Goal: Transaction & Acquisition: Book appointment/travel/reservation

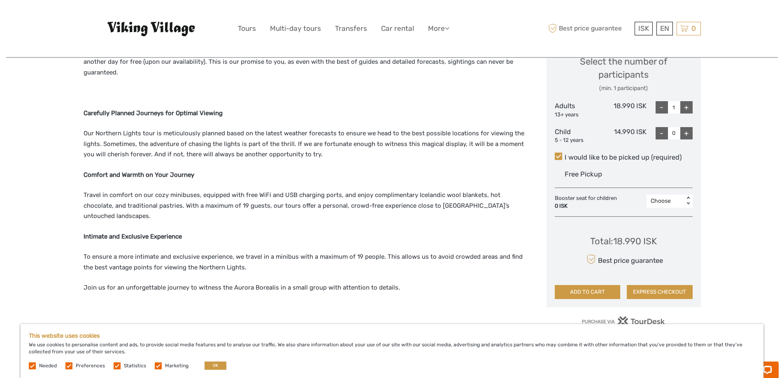
scroll to position [411, 0]
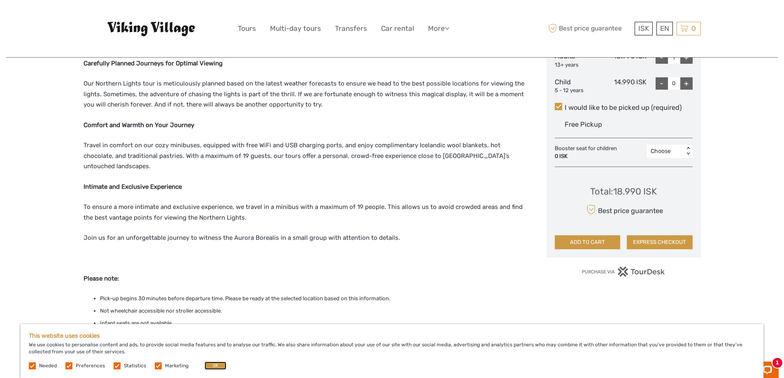
click at [204, 363] on button "OK" at bounding box center [215, 366] width 22 height 8
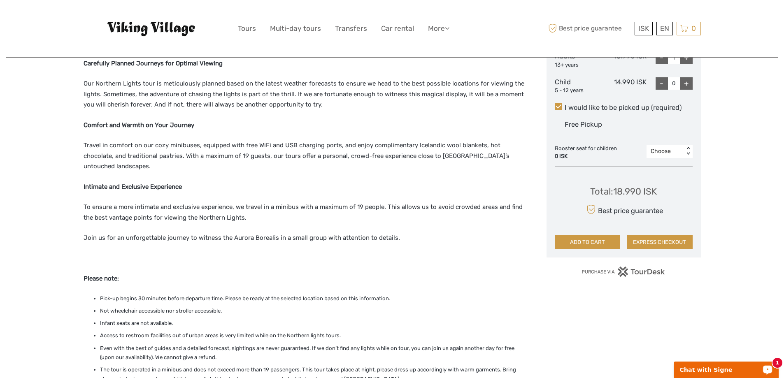
click at [693, 371] on p "Chat with Signe" at bounding box center [720, 370] width 81 height 7
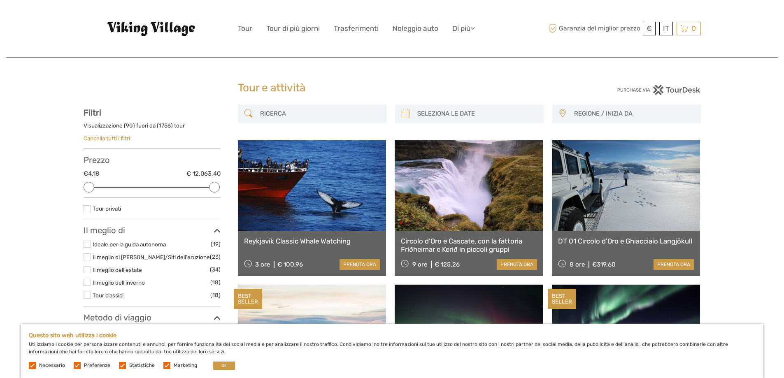
select select
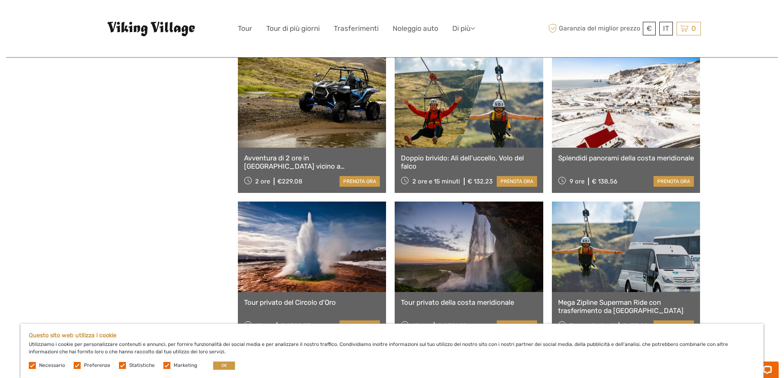
scroll to position [3291, 0]
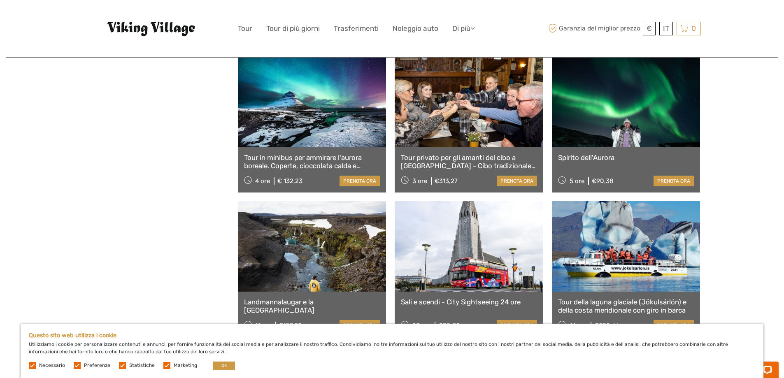
scroll to position [2797, 0]
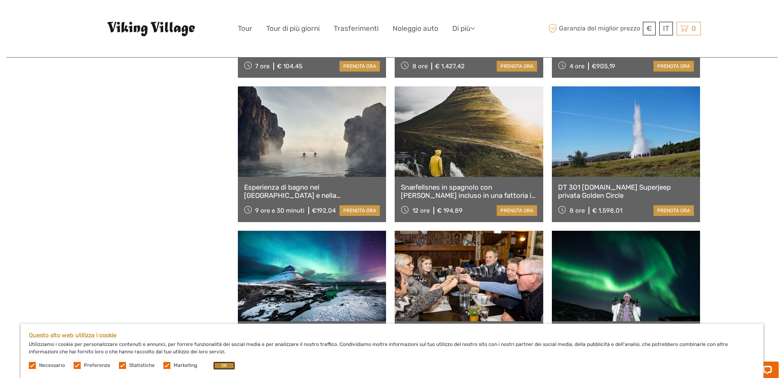
click at [227, 366] on button "OK" at bounding box center [224, 366] width 22 height 8
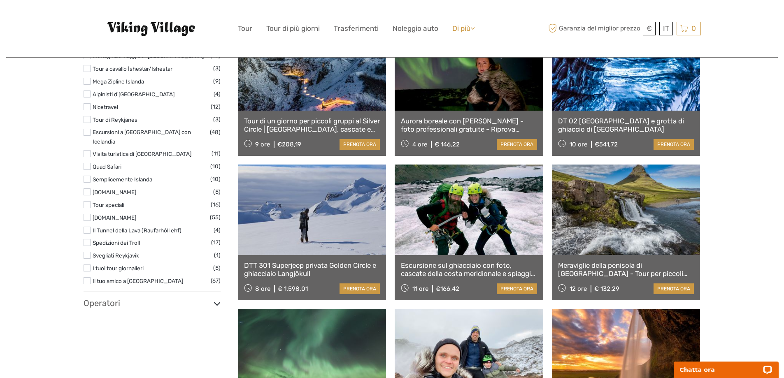
scroll to position [1070, 0]
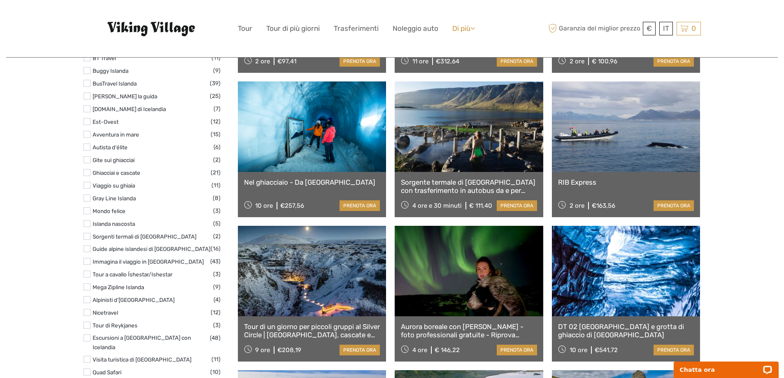
click at [470, 29] on font "Di più" at bounding box center [461, 28] width 18 height 8
click at [507, 36] on div "€ ISK € $ £ IT Inglese Spagnolo Tedesco Tour Tour di più giorni Trasferimenti N…" at bounding box center [392, 28] width 309 height 45
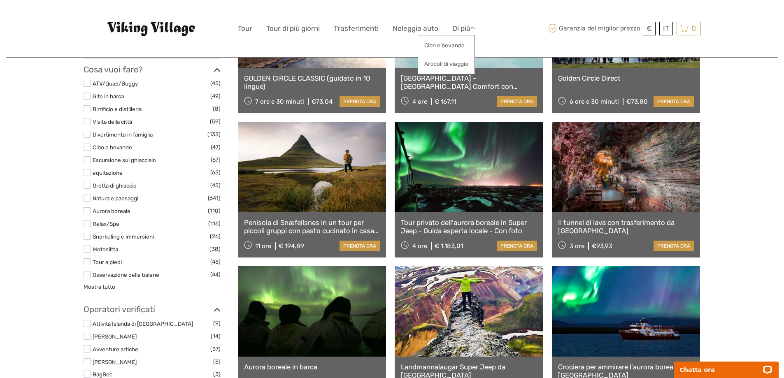
click at [88, 174] on label at bounding box center [87, 172] width 7 height 7
click at [0, 0] on input "checkbox" at bounding box center [0, 0] width 0 height 0
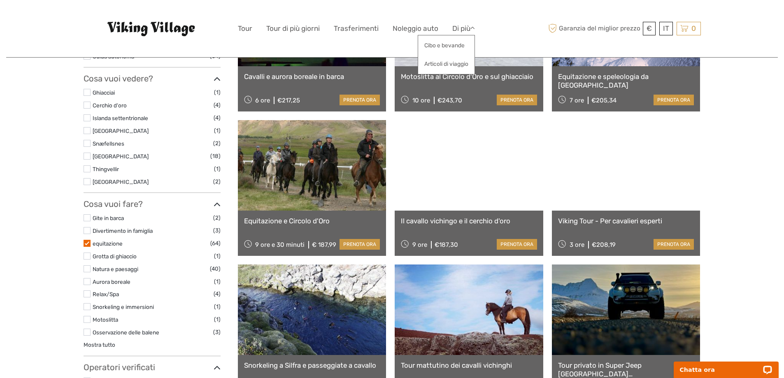
scroll to position [211, 0]
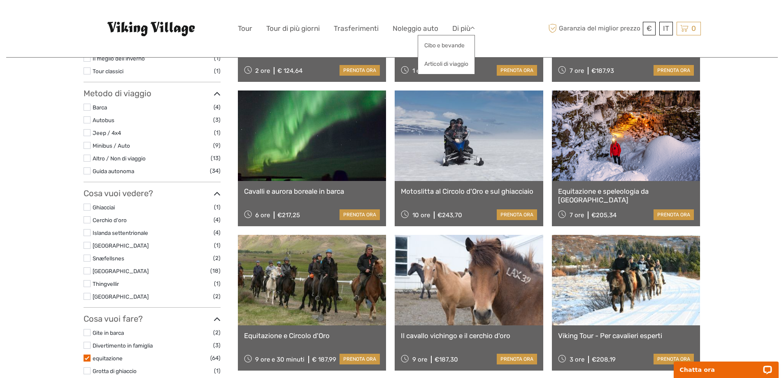
click at [87, 220] on label at bounding box center [87, 219] width 7 height 7
click at [0, 0] on input "checkbox" at bounding box center [0, 0] width 0 height 0
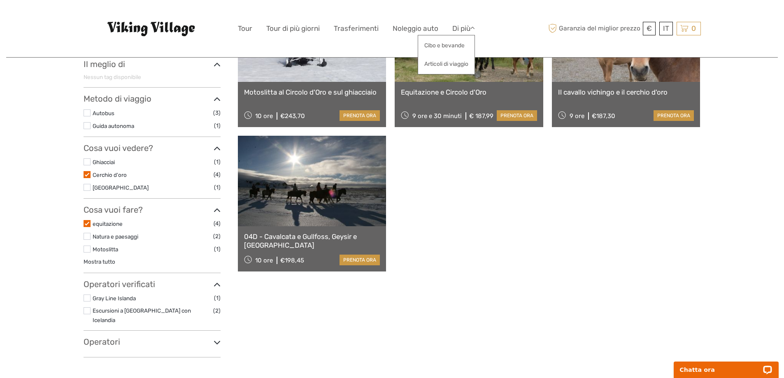
scroll to position [88, 0]
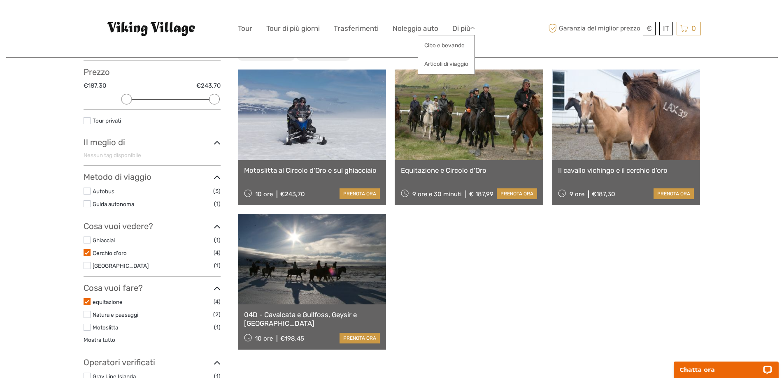
click at [218, 227] on icon at bounding box center [217, 226] width 7 height 11
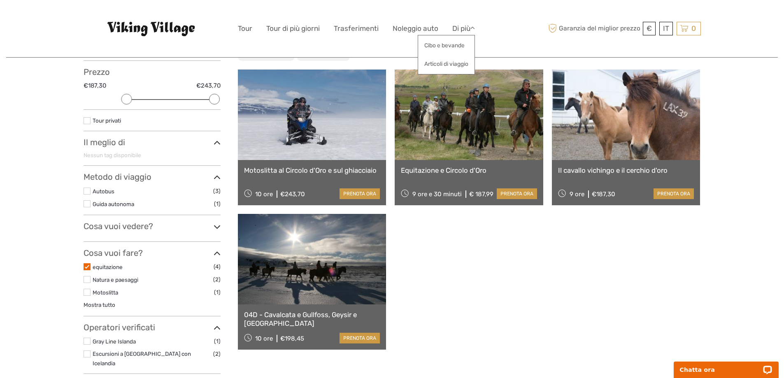
click at [218, 250] on icon at bounding box center [217, 253] width 7 height 11
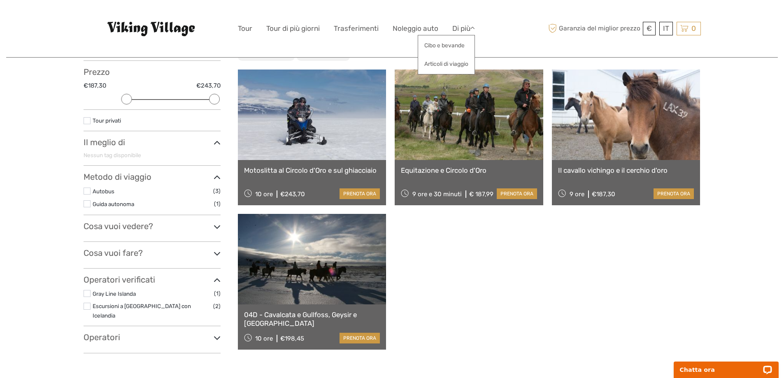
click at [224, 140] on div "Mostra filtri Nascondi filtri Filtri Visualizzazione ( 4 ) fuori da ( 4 ) tour …" at bounding box center [161, 189] width 154 height 346
click at [219, 141] on icon at bounding box center [217, 142] width 7 height 11
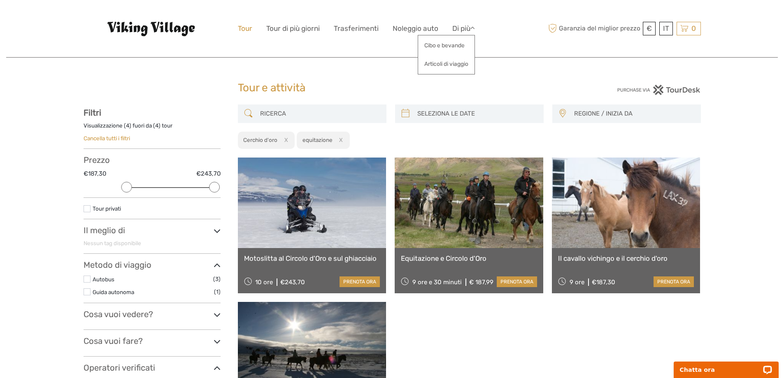
click at [247, 28] on font "Tour" at bounding box center [245, 28] width 14 height 8
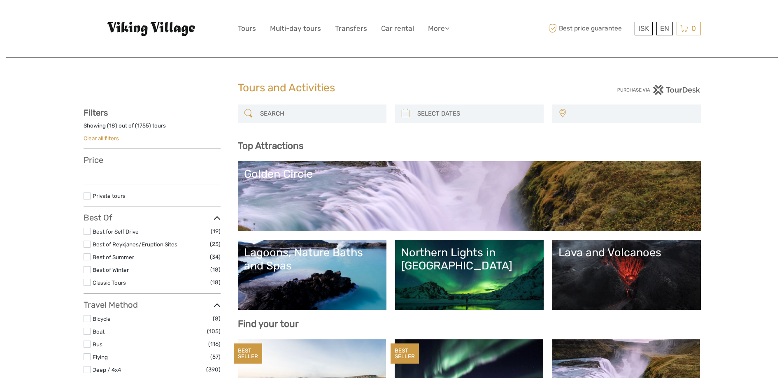
select select
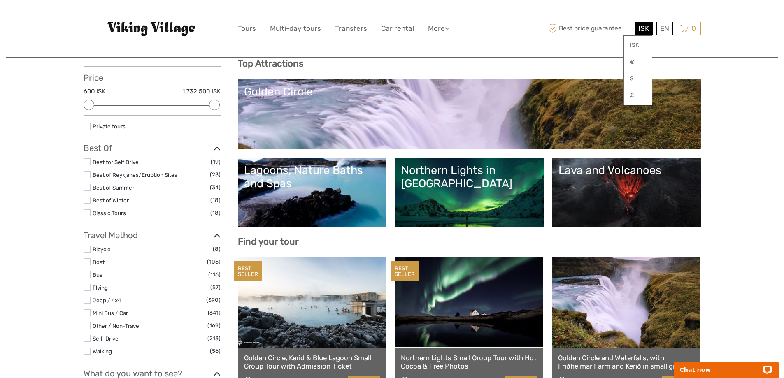
click at [638, 33] on div "ISK ISK € $ £" at bounding box center [643, 29] width 18 height 14
click at [635, 62] on link "€" at bounding box center [638, 62] width 28 height 15
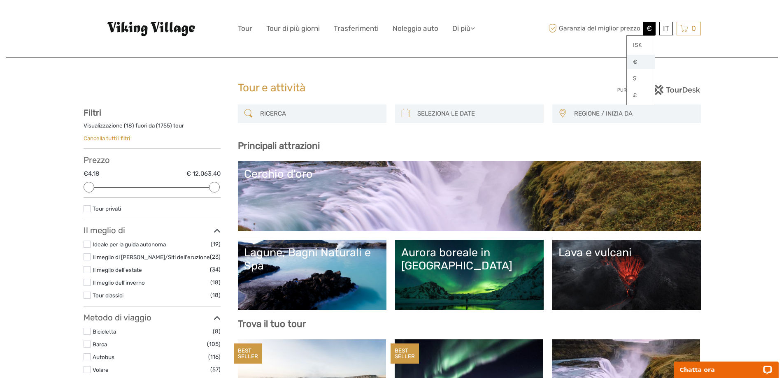
click at [634, 65] on font "€" at bounding box center [635, 61] width 4 height 7
click at [639, 65] on link "€" at bounding box center [641, 62] width 28 height 15
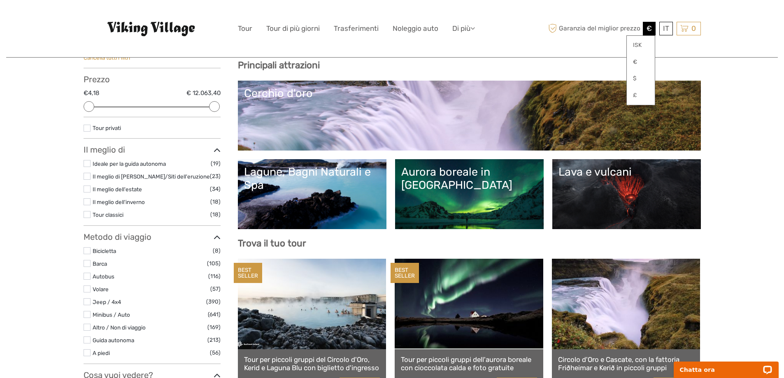
scroll to position [82, 0]
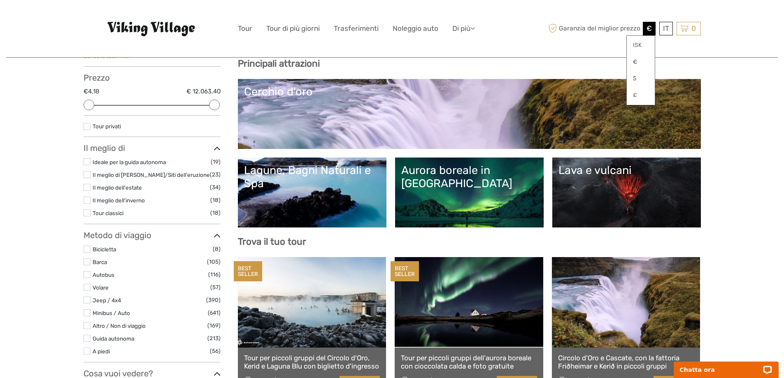
click at [433, 193] on link "Aurora boreale in [GEOGRAPHIC_DATA]" at bounding box center [469, 193] width 136 height 58
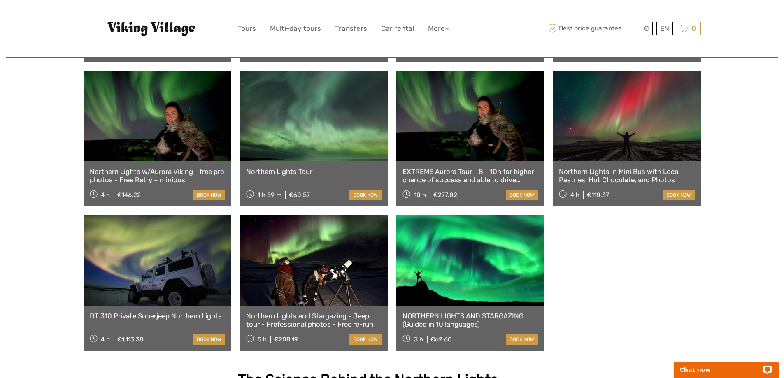
scroll to position [494, 0]
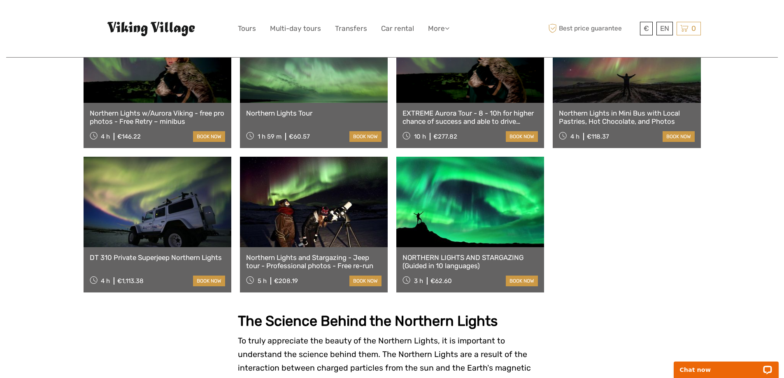
click at [454, 209] on link at bounding box center [470, 202] width 148 height 91
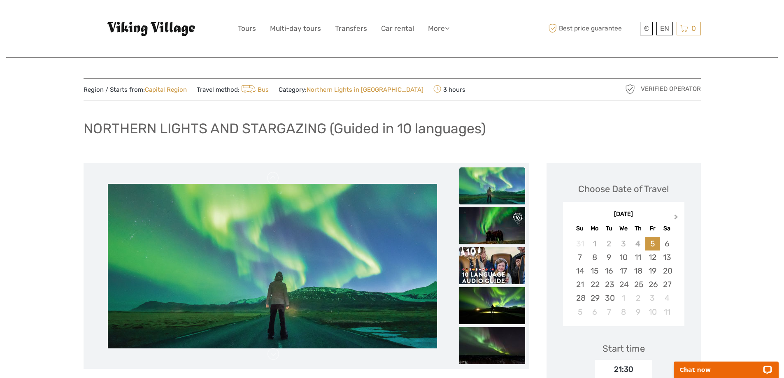
click at [676, 215] on span "Next Month" at bounding box center [676, 219] width 0 height 12
click at [592, 298] on div "24" at bounding box center [594, 298] width 14 height 14
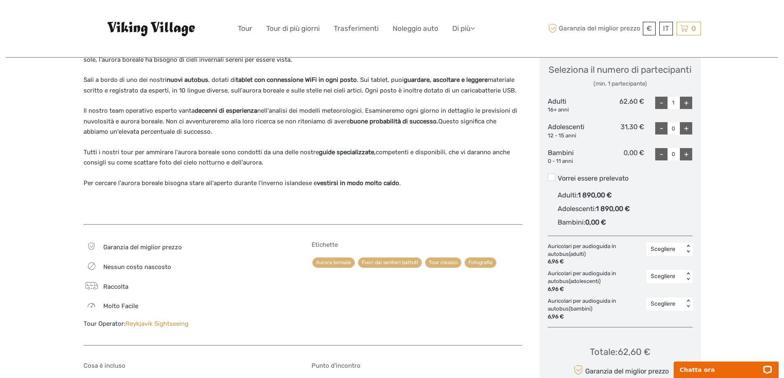
scroll to position [329, 0]
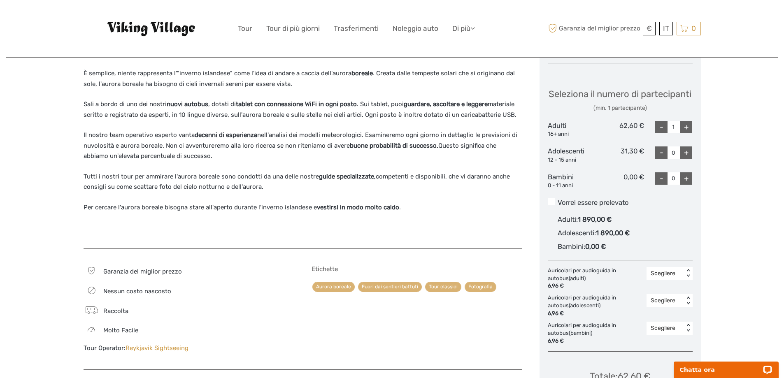
click at [549, 205] on span at bounding box center [551, 201] width 7 height 7
click at [557, 200] on input "Vorrei essere prelevato" at bounding box center [557, 200] width 0 height 0
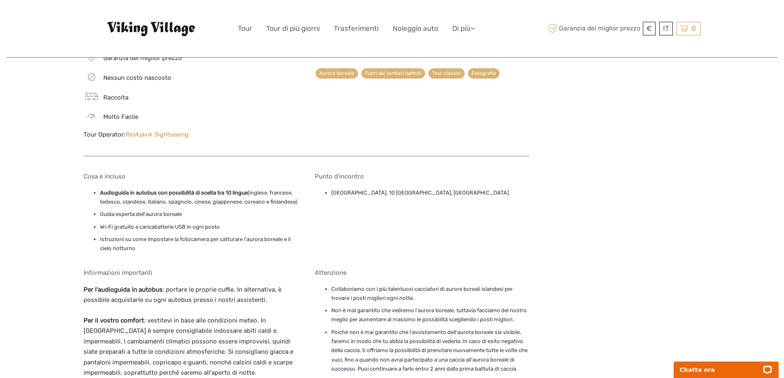
scroll to position [576, 0]
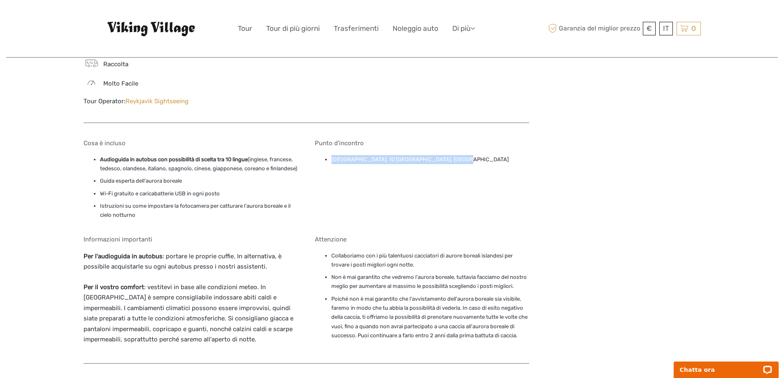
drag, startPoint x: 332, startPoint y: 159, endPoint x: 452, endPoint y: 158, distance: 120.5
click at [452, 158] on li "[GEOGRAPHIC_DATA], 10 [GEOGRAPHIC_DATA], [GEOGRAPHIC_DATA]" at bounding box center [430, 159] width 198 height 9
copy font "[GEOGRAPHIC_DATA], 10 [GEOGRAPHIC_DATA], [GEOGRAPHIC_DATA]"
click at [706, 368] on p "Chat now" at bounding box center [720, 370] width 81 height 7
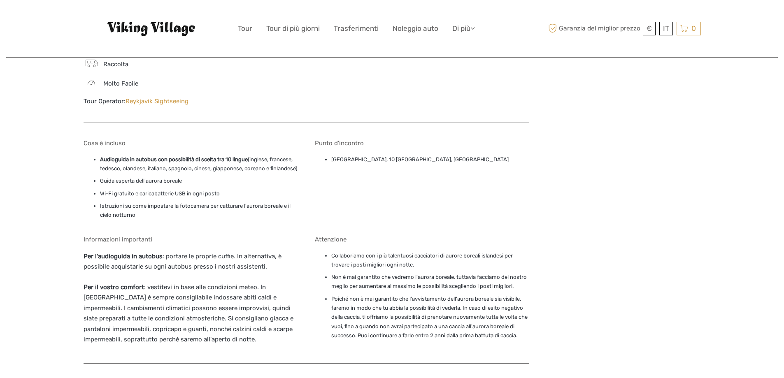
click at [501, 209] on div "Punto [PERSON_NAME] Terminal di [GEOGRAPHIC_DATA], 10 [GEOGRAPHIC_DATA], [GEOGR…" at bounding box center [422, 181] width 214 height 84
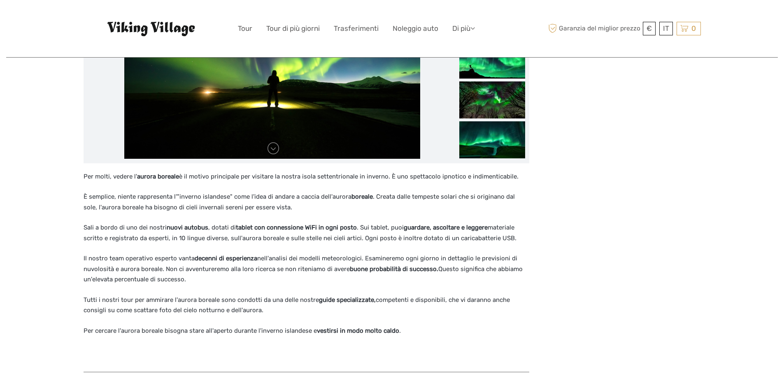
scroll to position [0, 0]
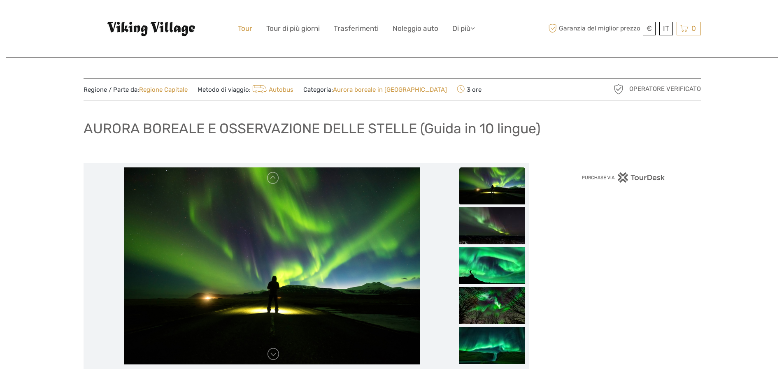
click at [244, 30] on font "Tour" at bounding box center [245, 28] width 14 height 8
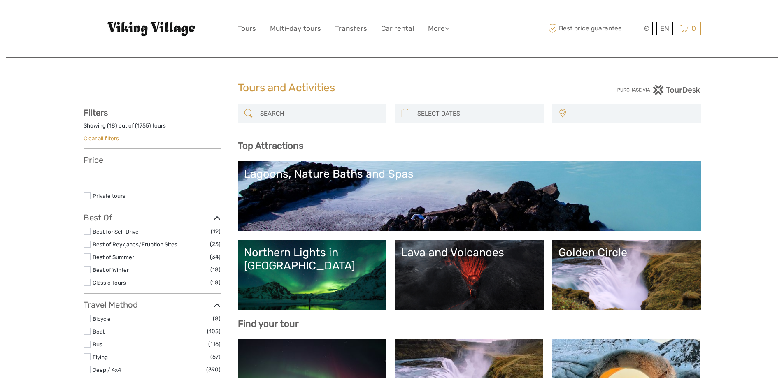
select select
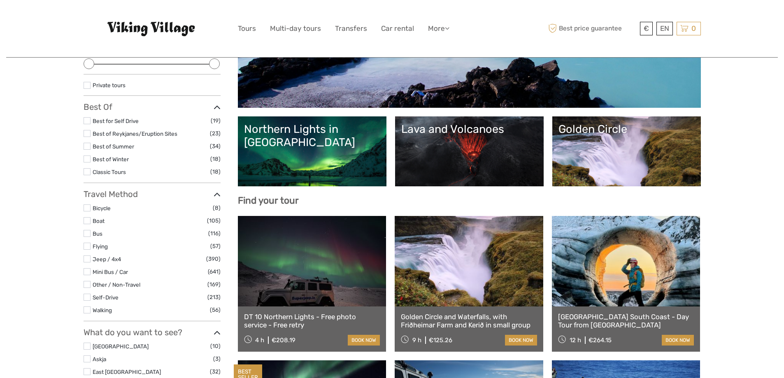
click at [318, 172] on link "Northern Lights in Iceland" at bounding box center [312, 152] width 136 height 58
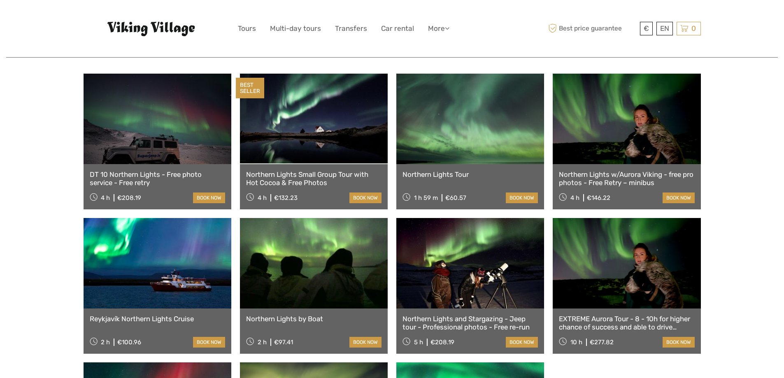
click at [316, 112] on link at bounding box center [314, 119] width 148 height 91
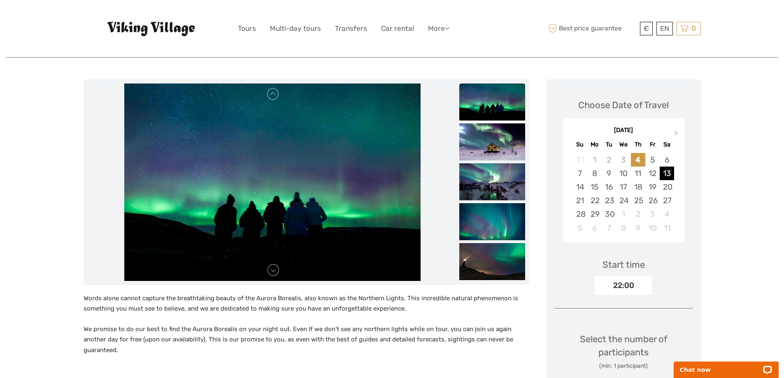
scroll to position [82, 0]
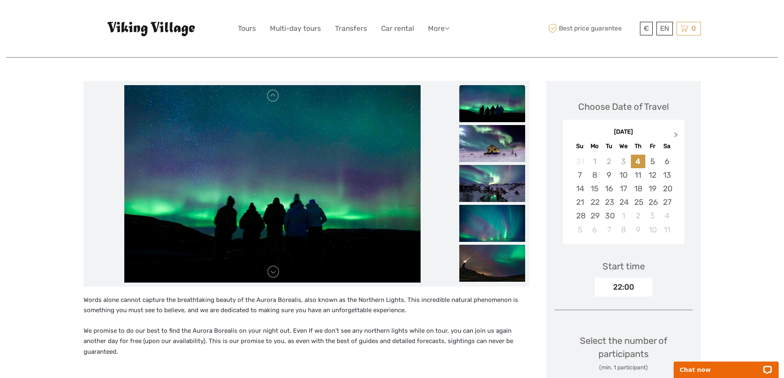
click at [676, 132] on span "Next Month" at bounding box center [676, 136] width 0 height 12
click at [595, 215] on div "24" at bounding box center [594, 216] width 14 height 14
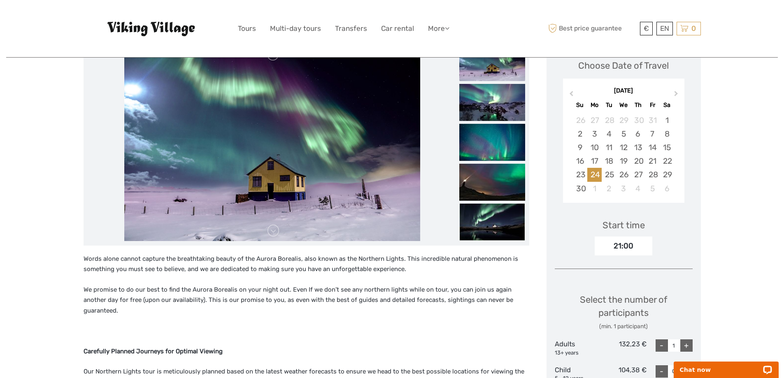
scroll to position [41, 0]
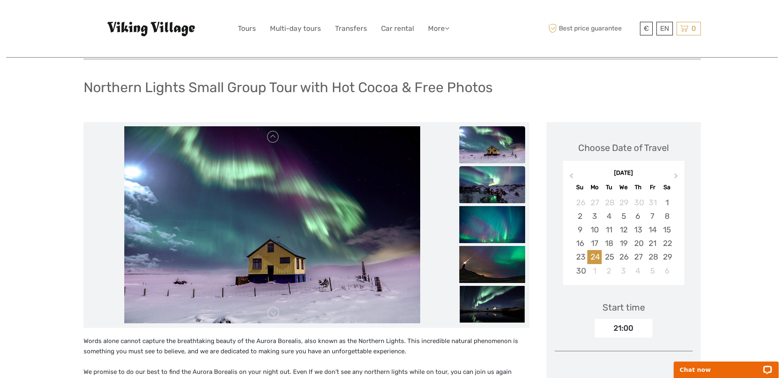
click at [483, 190] on img at bounding box center [492, 184] width 66 height 37
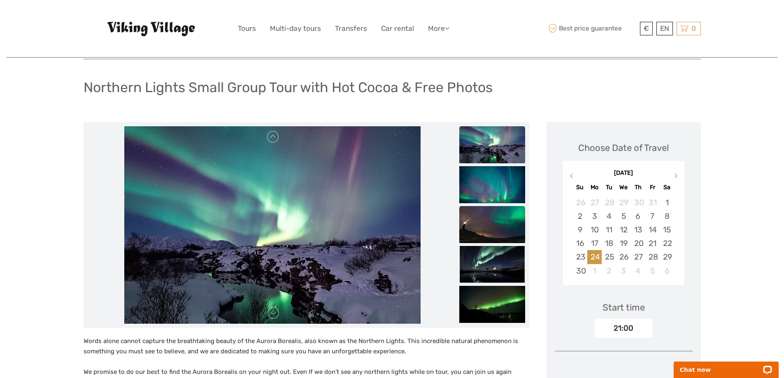
click at [489, 215] on img at bounding box center [492, 224] width 66 height 37
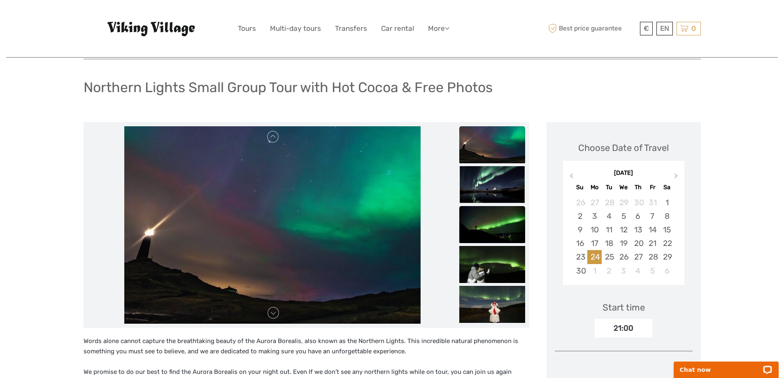
click at [490, 241] on img at bounding box center [492, 224] width 66 height 37
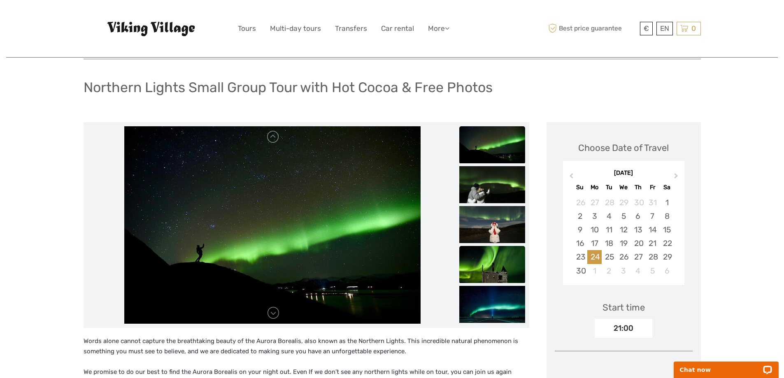
click at [504, 273] on img at bounding box center [492, 264] width 66 height 37
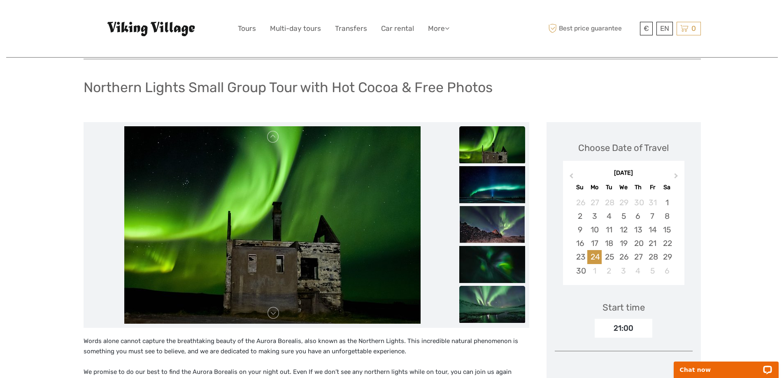
click at [502, 301] on img at bounding box center [492, 304] width 66 height 37
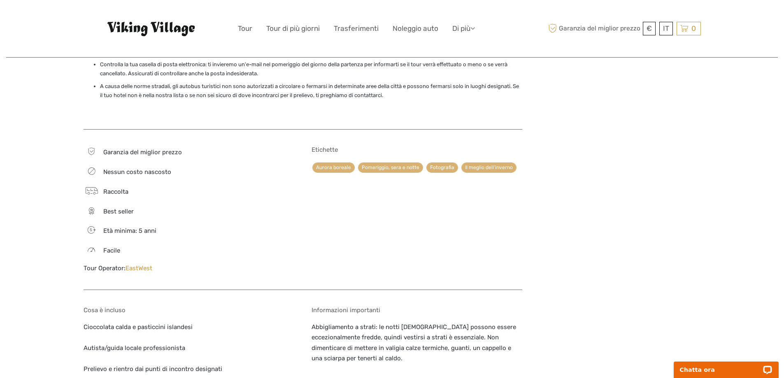
scroll to position [741, 0]
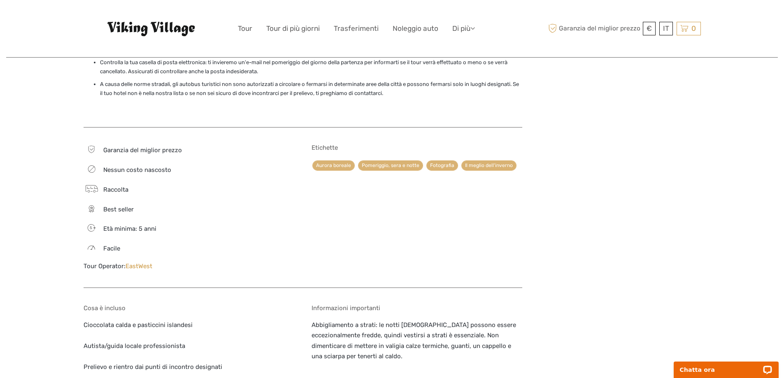
click at [114, 211] on font "Best seller" at bounding box center [118, 209] width 30 height 7
click at [123, 189] on font "Raccolta" at bounding box center [115, 189] width 25 height 7
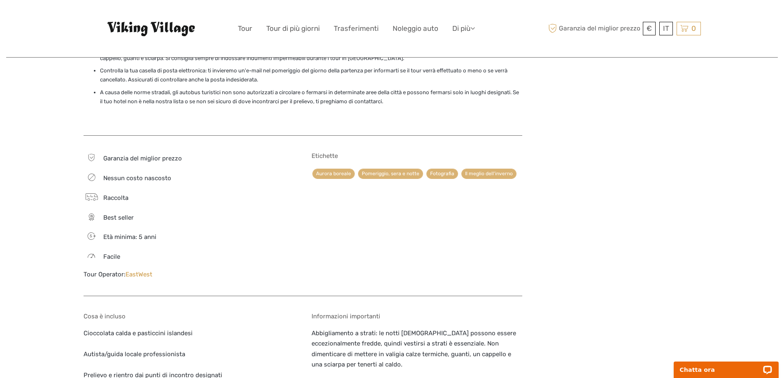
scroll to position [617, 0]
